Goal: Task Accomplishment & Management: Use online tool/utility

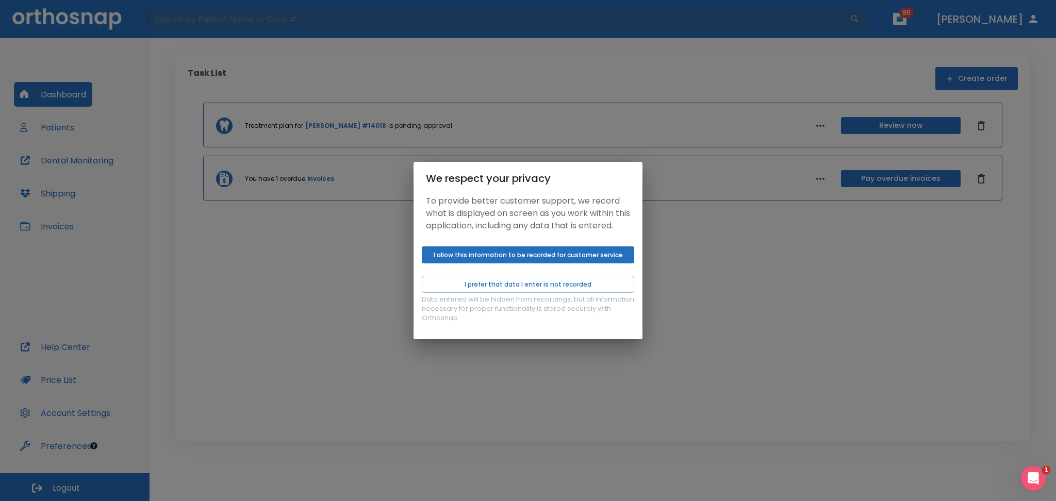
click at [509, 257] on button "I allow this information to be recorded for customer service" at bounding box center [528, 254] width 212 height 17
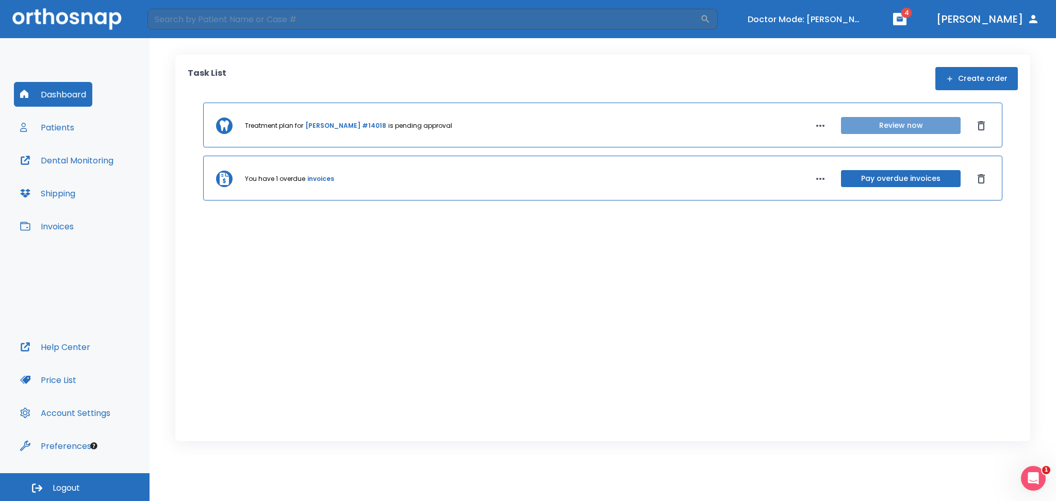
click at [892, 131] on button "Review now" at bounding box center [901, 125] width 120 height 17
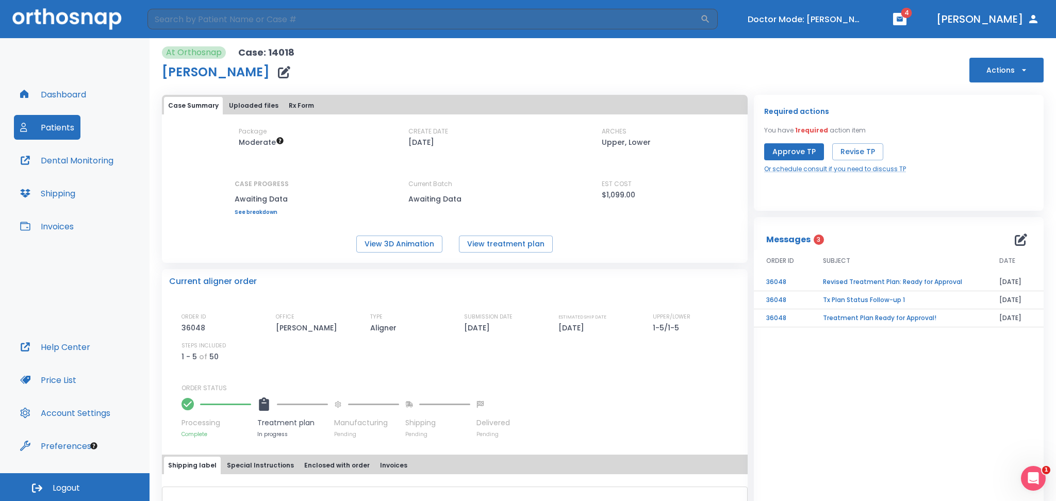
click at [772, 157] on button "Approve TP" at bounding box center [794, 151] width 60 height 17
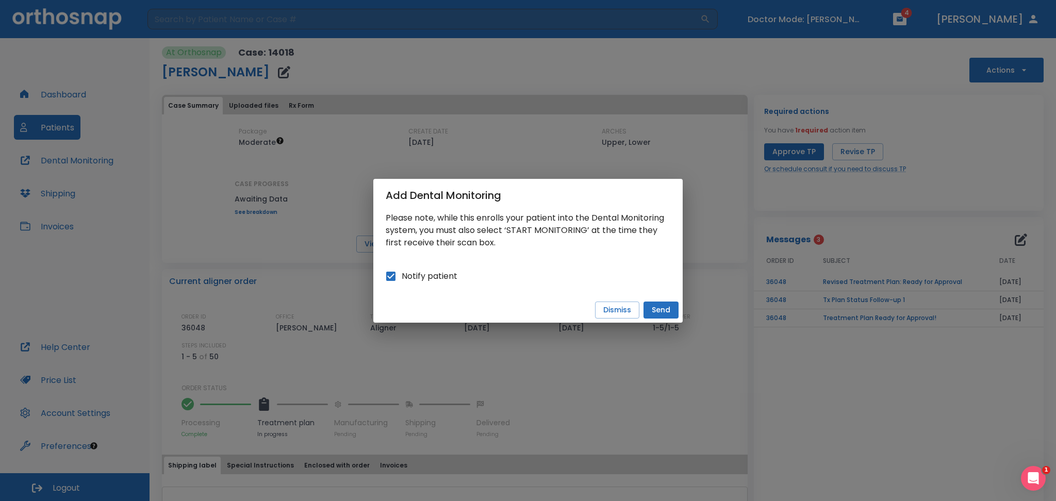
click at [668, 308] on button "Send" at bounding box center [660, 310] width 35 height 17
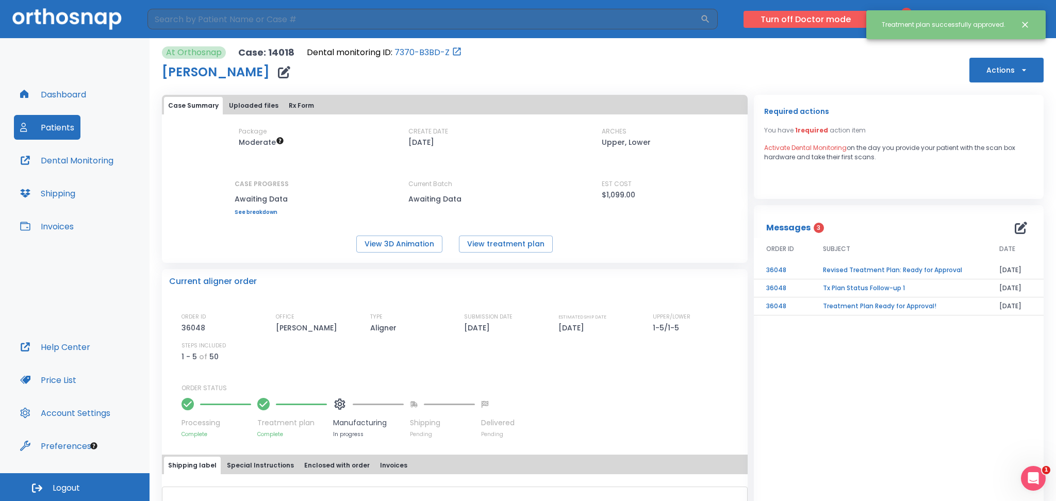
click at [800, 25] on button "Turn off Doctor mode" at bounding box center [805, 19] width 124 height 17
